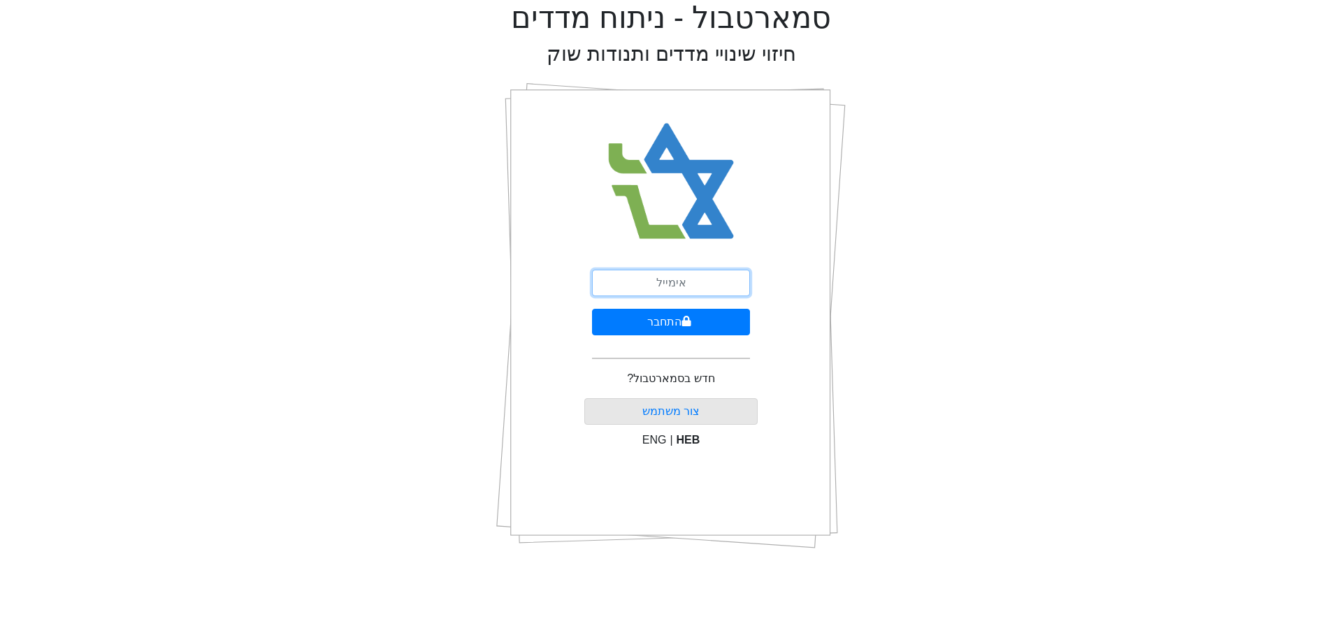
click at [674, 283] on input "email" at bounding box center [671, 283] width 158 height 27
type input "ט"
type input "[EMAIL_ADDRESS][DOMAIN_NAME]"
click at [702, 318] on button "התחבר" at bounding box center [671, 322] width 158 height 27
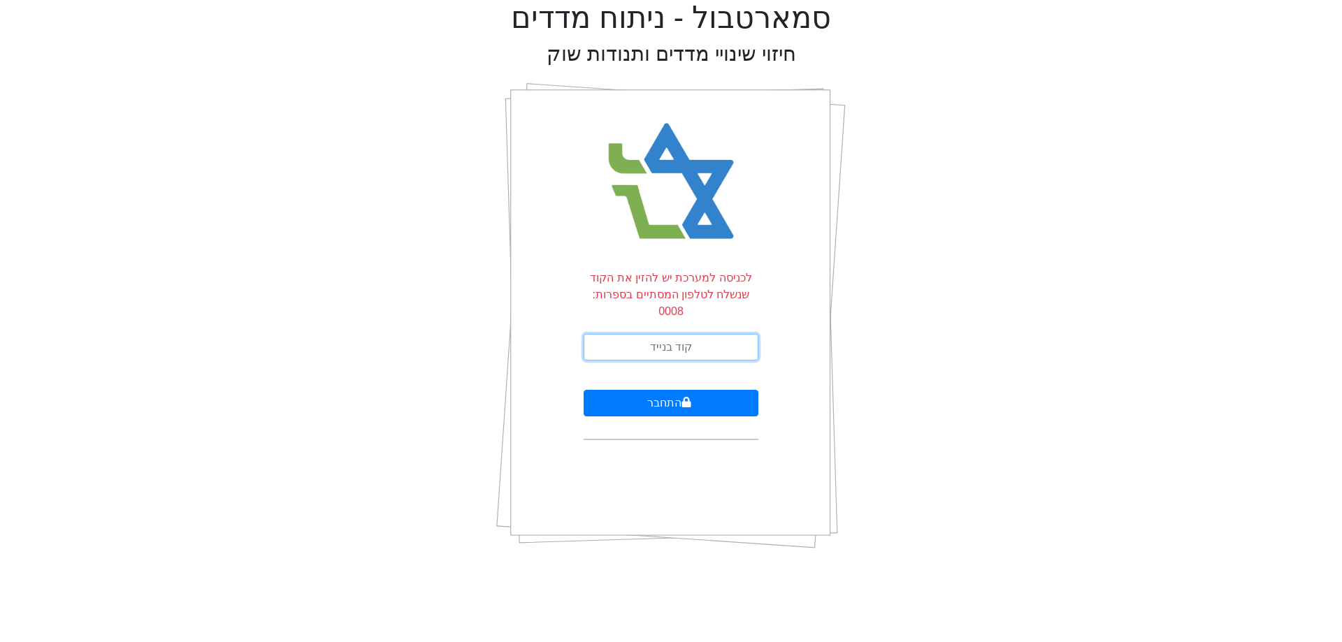
click at [697, 340] on input "text" at bounding box center [670, 347] width 175 height 27
type input "559962"
click at [583, 390] on button "התחבר" at bounding box center [670, 403] width 175 height 27
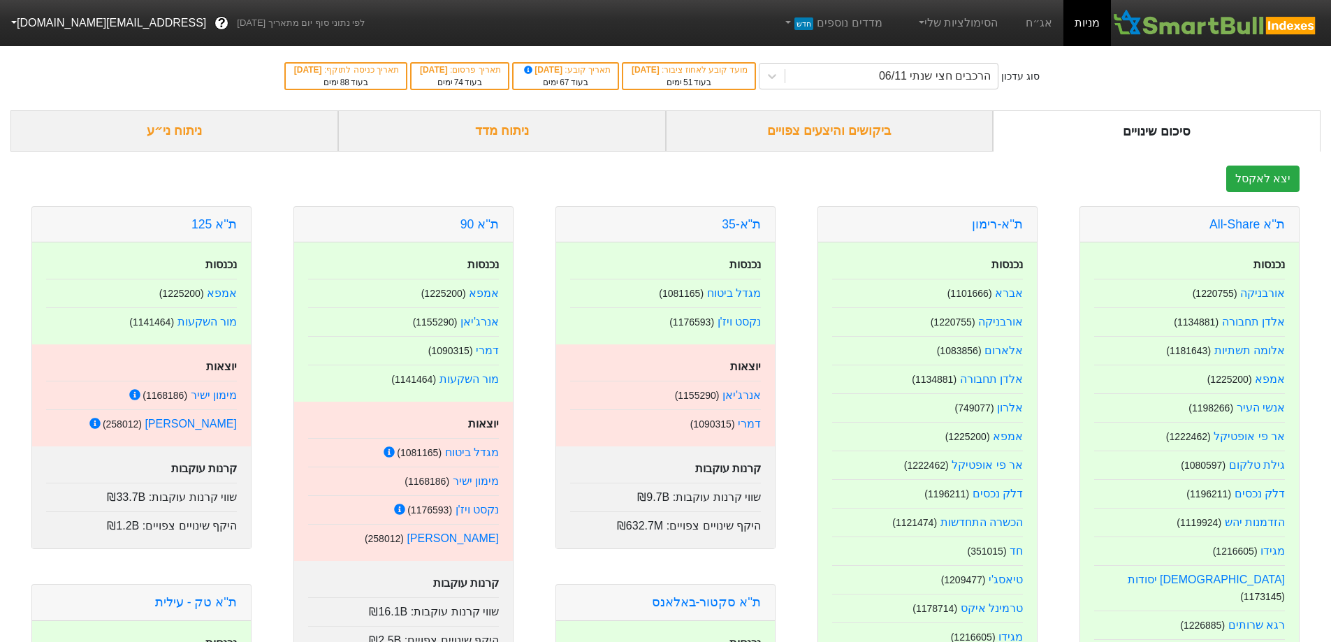
click at [841, 121] on div "ביקושים והיצעים צפויים" at bounding box center [830, 130] width 328 height 41
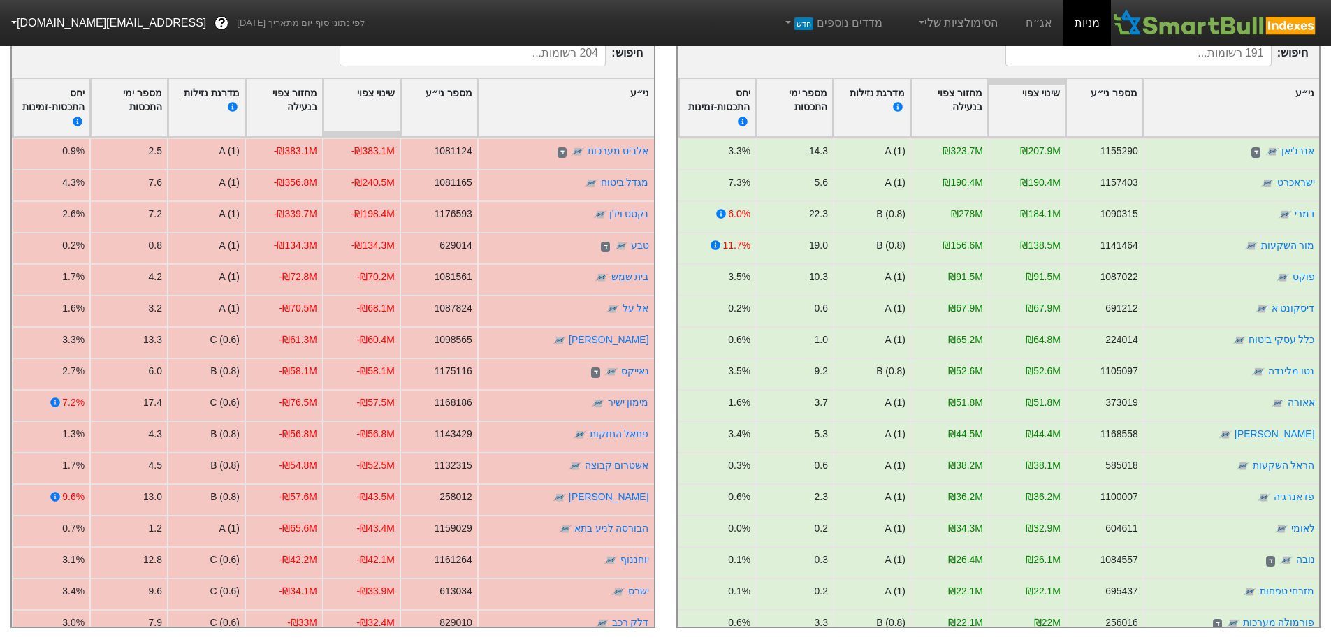
scroll to position [256, 0]
click at [1050, 13] on link "אג״ח" at bounding box center [1039, 23] width 49 height 46
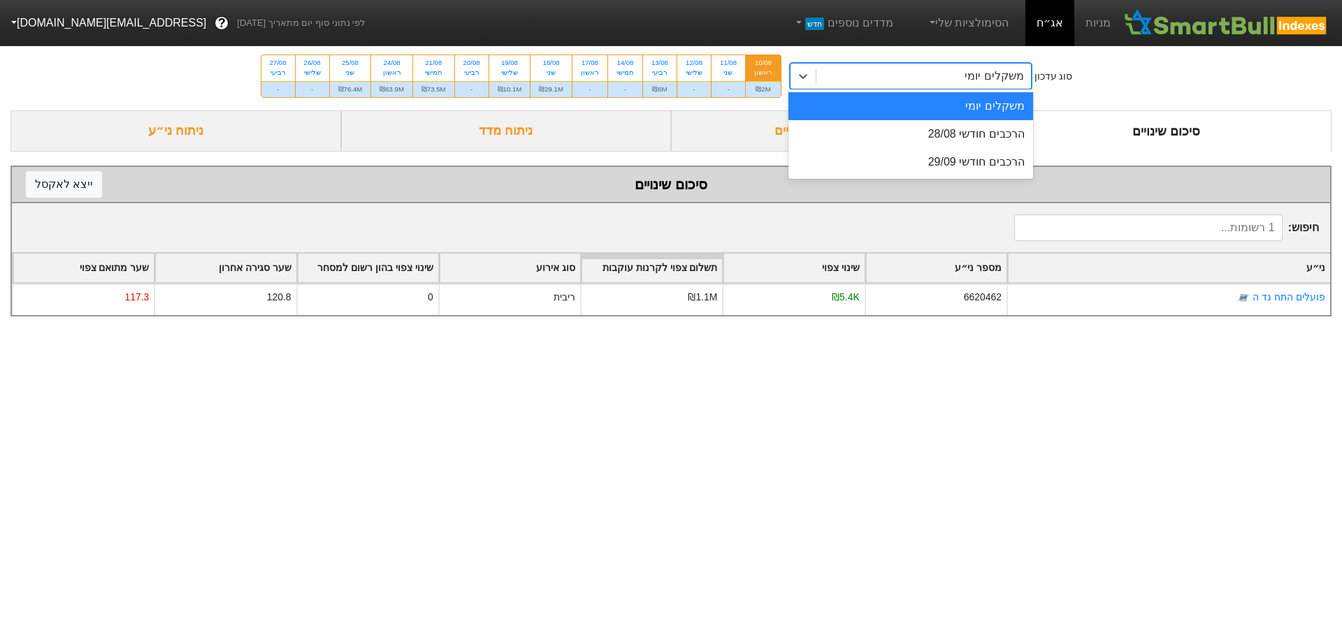
click at [941, 79] on div "משקלים יומי" at bounding box center [923, 76] width 215 height 25
click at [946, 124] on div "הרכבים חודשי 28/08" at bounding box center [910, 134] width 245 height 28
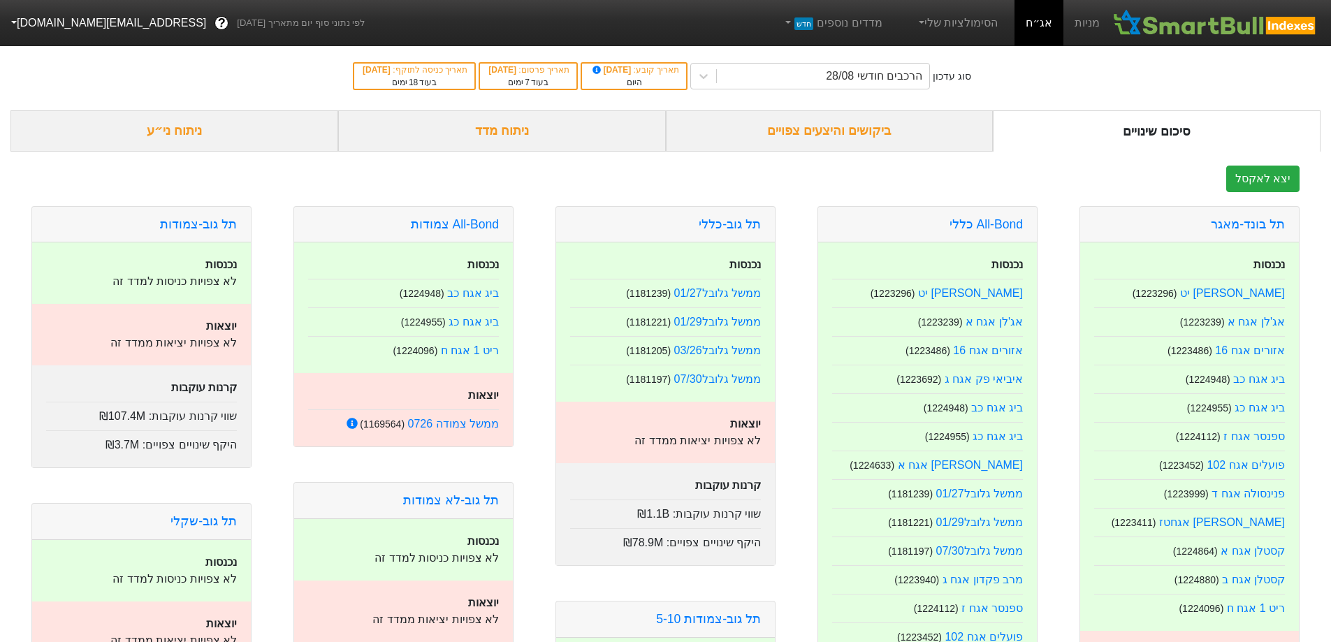
click at [920, 135] on div "ביקושים והיצעים צפויים" at bounding box center [830, 130] width 328 height 41
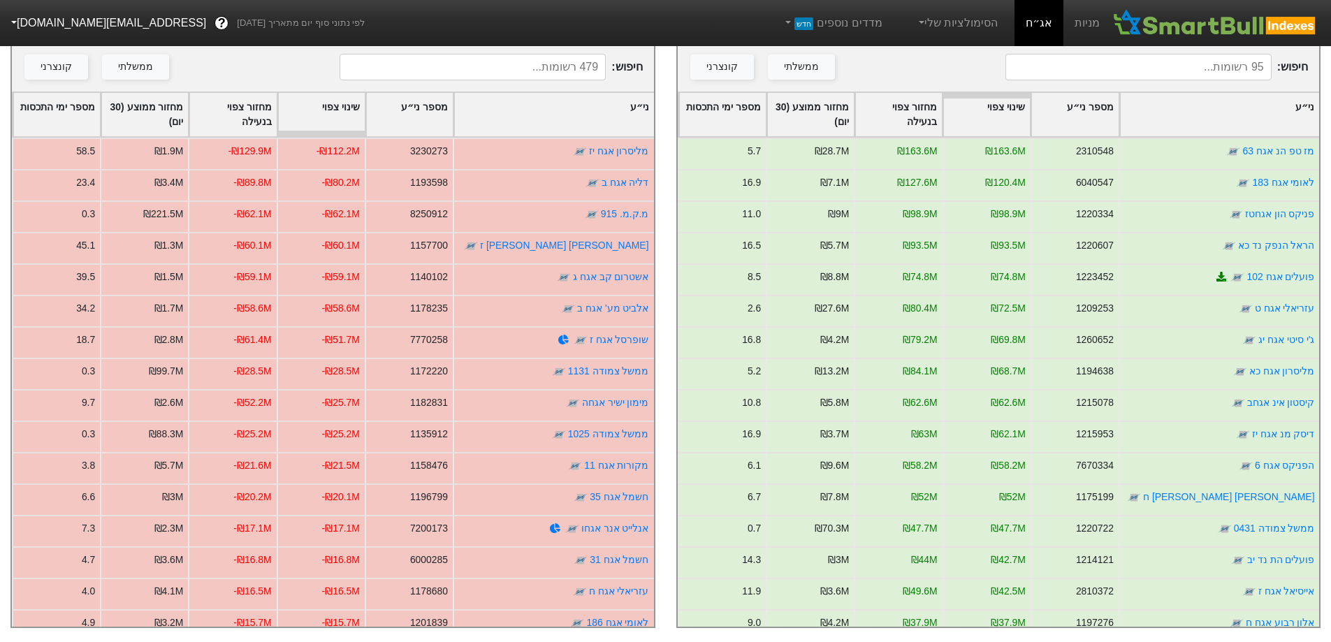
scroll to position [255, 0]
